Goal: Transaction & Acquisition: Purchase product/service

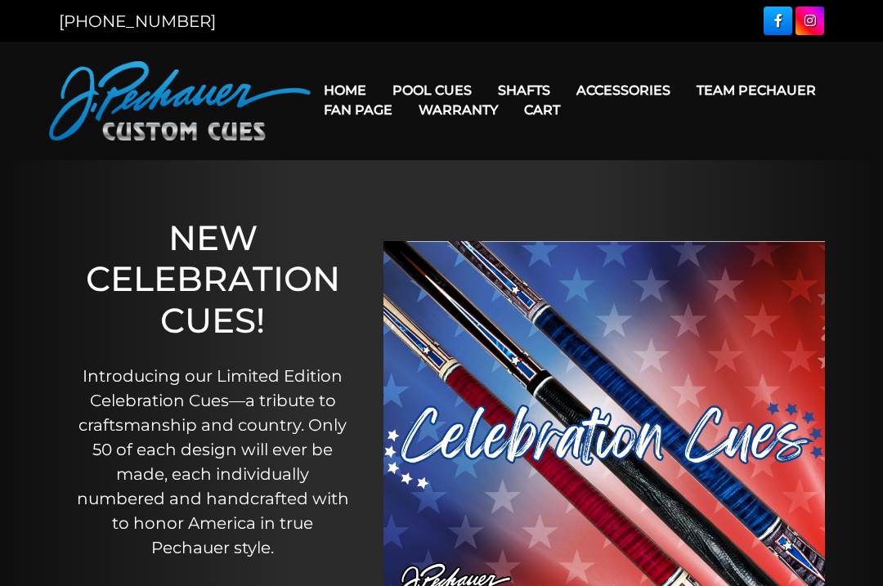
click at [724, 241] on link "Weight Screw System" at bounding box center [653, 229] width 177 height 23
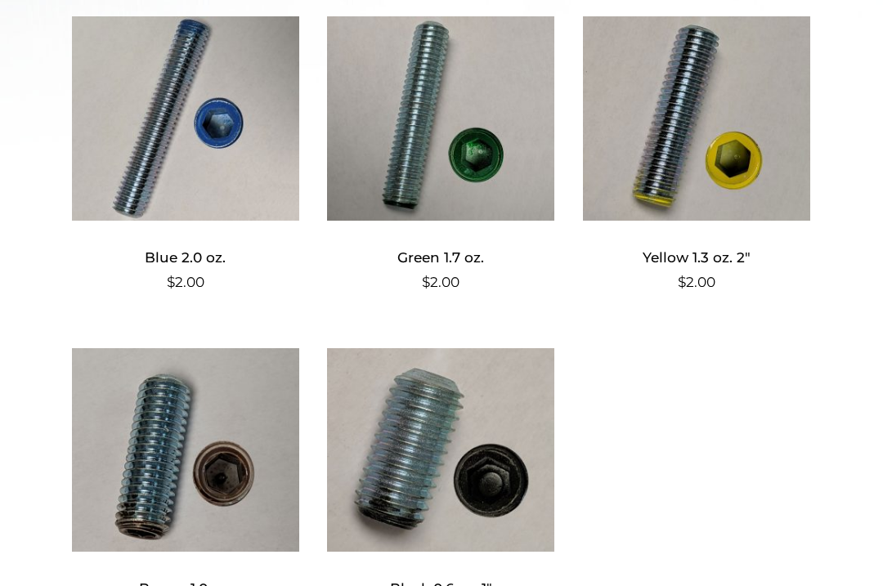
scroll to position [788, 0]
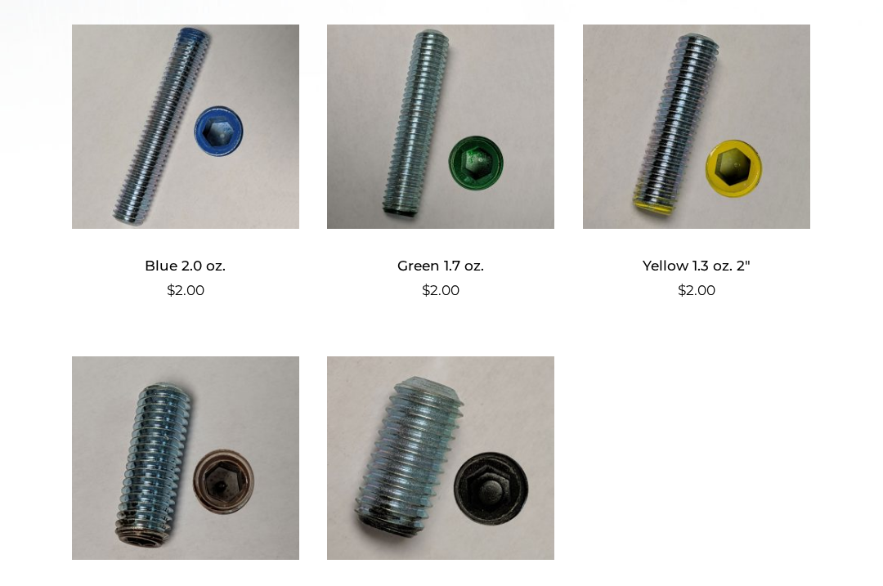
click at [478, 446] on img at bounding box center [440, 457] width 227 height 221
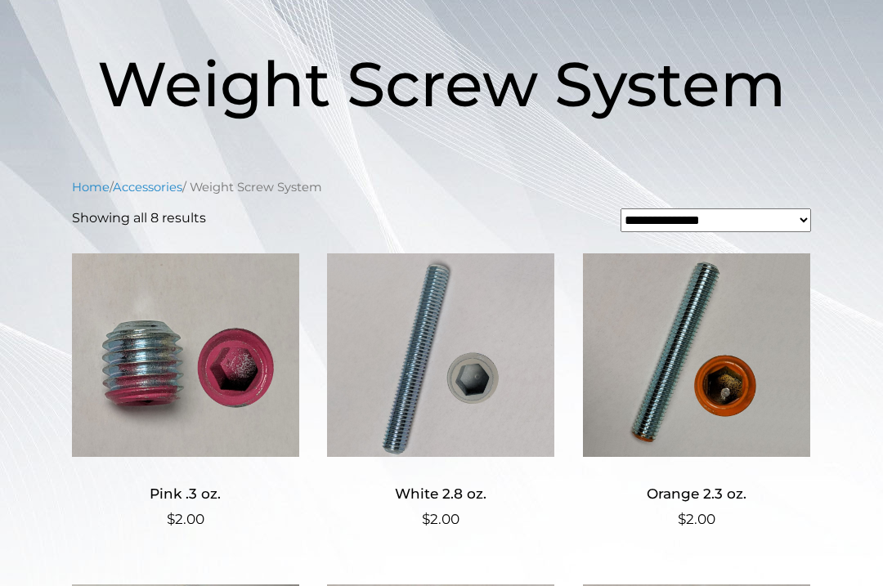
scroll to position [227, 0]
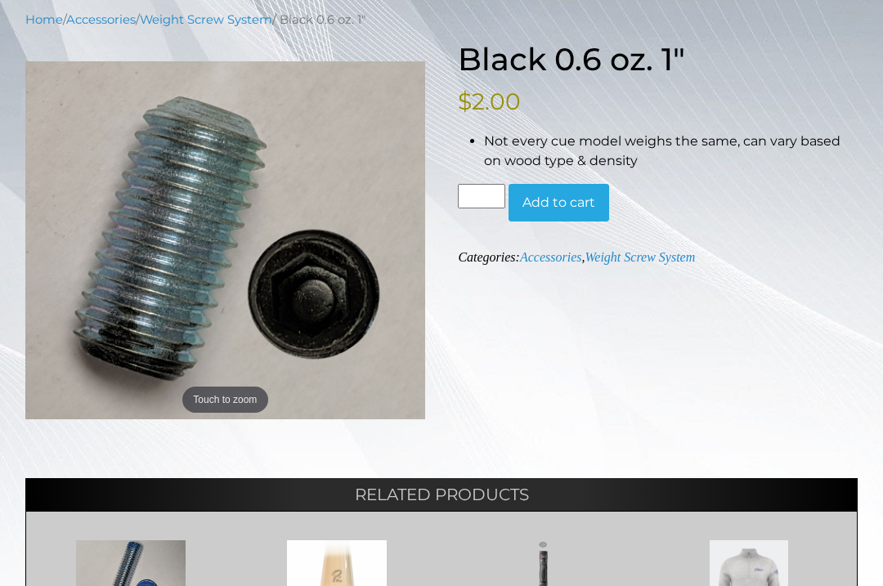
scroll to position [207, 0]
click at [599, 204] on button "Add to cart" at bounding box center [559, 203] width 101 height 38
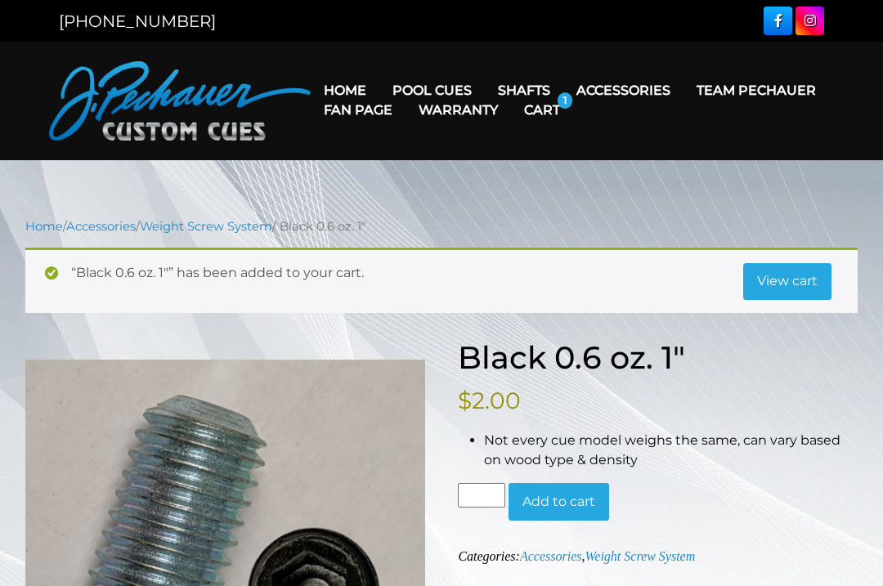
click at [814, 283] on link "View cart" at bounding box center [787, 282] width 88 height 38
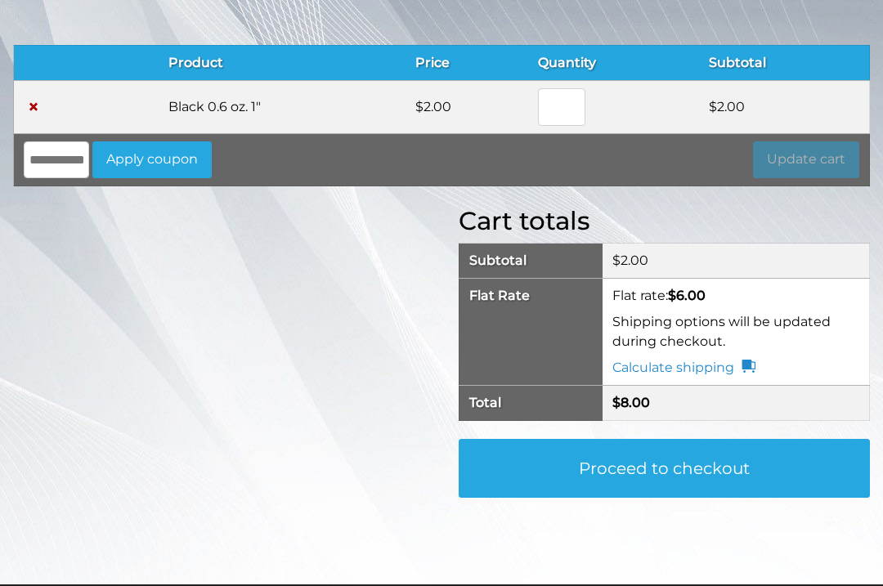
scroll to position [173, 0]
click at [716, 367] on link "Calculate shipping" at bounding box center [683, 368] width 143 height 20
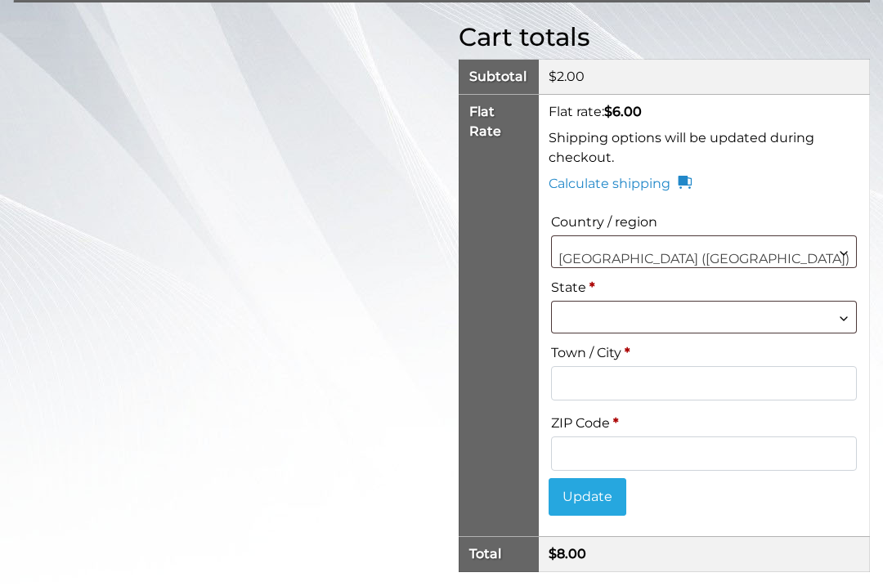
scroll to position [350, 0]
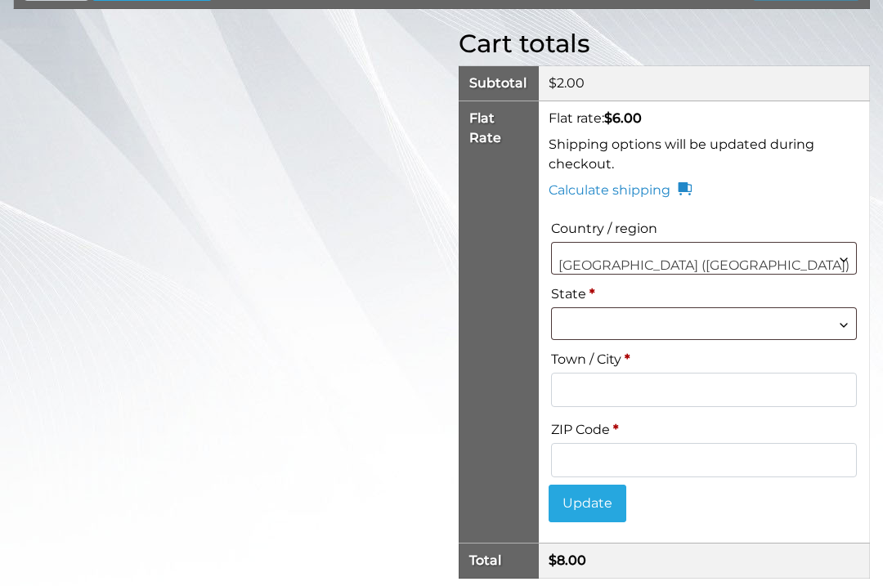
click at [799, 328] on span at bounding box center [704, 323] width 306 height 33
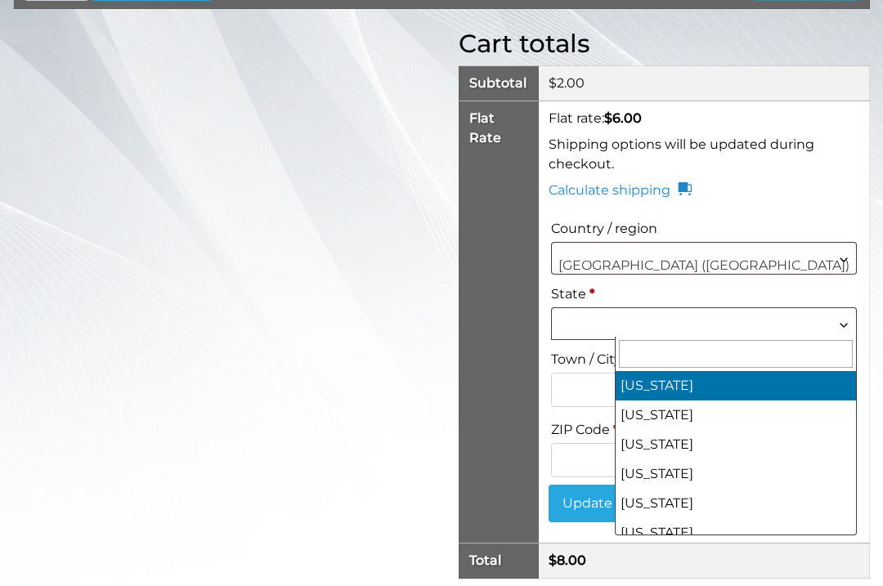
select select "**"
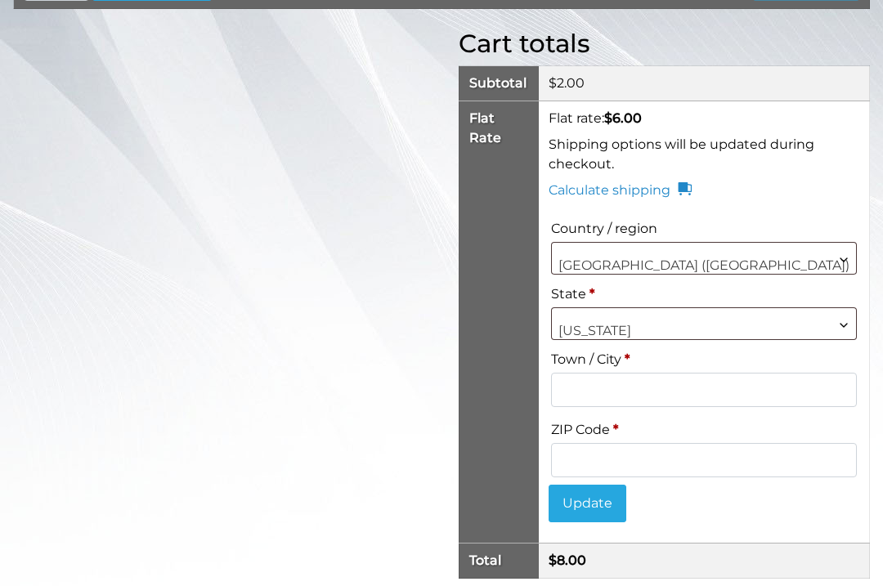
click at [770, 395] on input "Town / City *" at bounding box center [704, 390] width 306 height 34
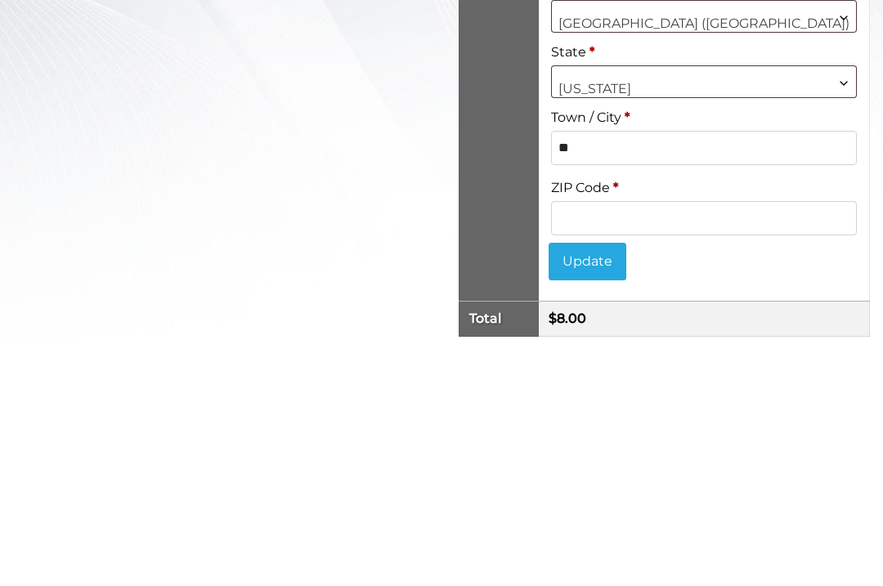
type input "*"
click at [759, 443] on input "ZIP Code *" at bounding box center [704, 460] width 306 height 34
type input "*****"
click at [626, 485] on button "Update" at bounding box center [588, 504] width 78 height 38
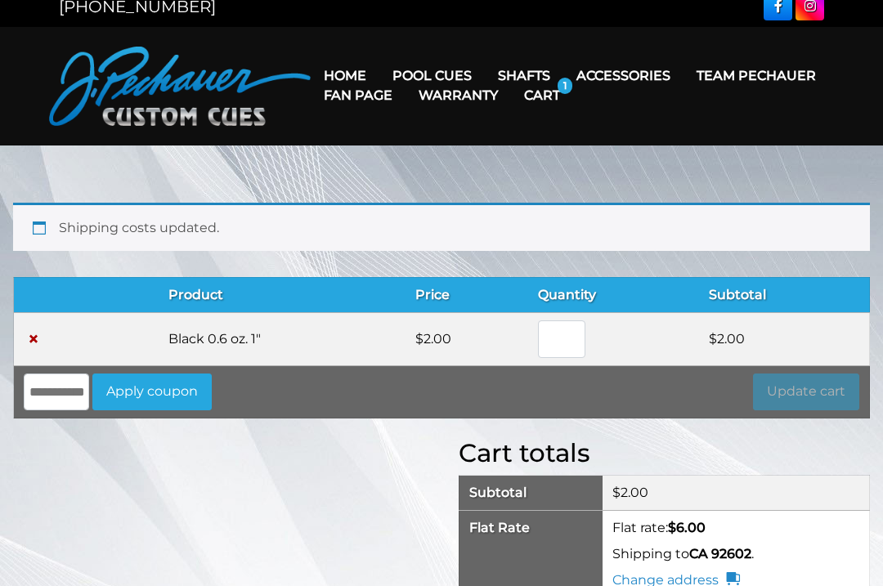
scroll to position [0, 0]
